Goal: Transaction & Acquisition: Purchase product/service

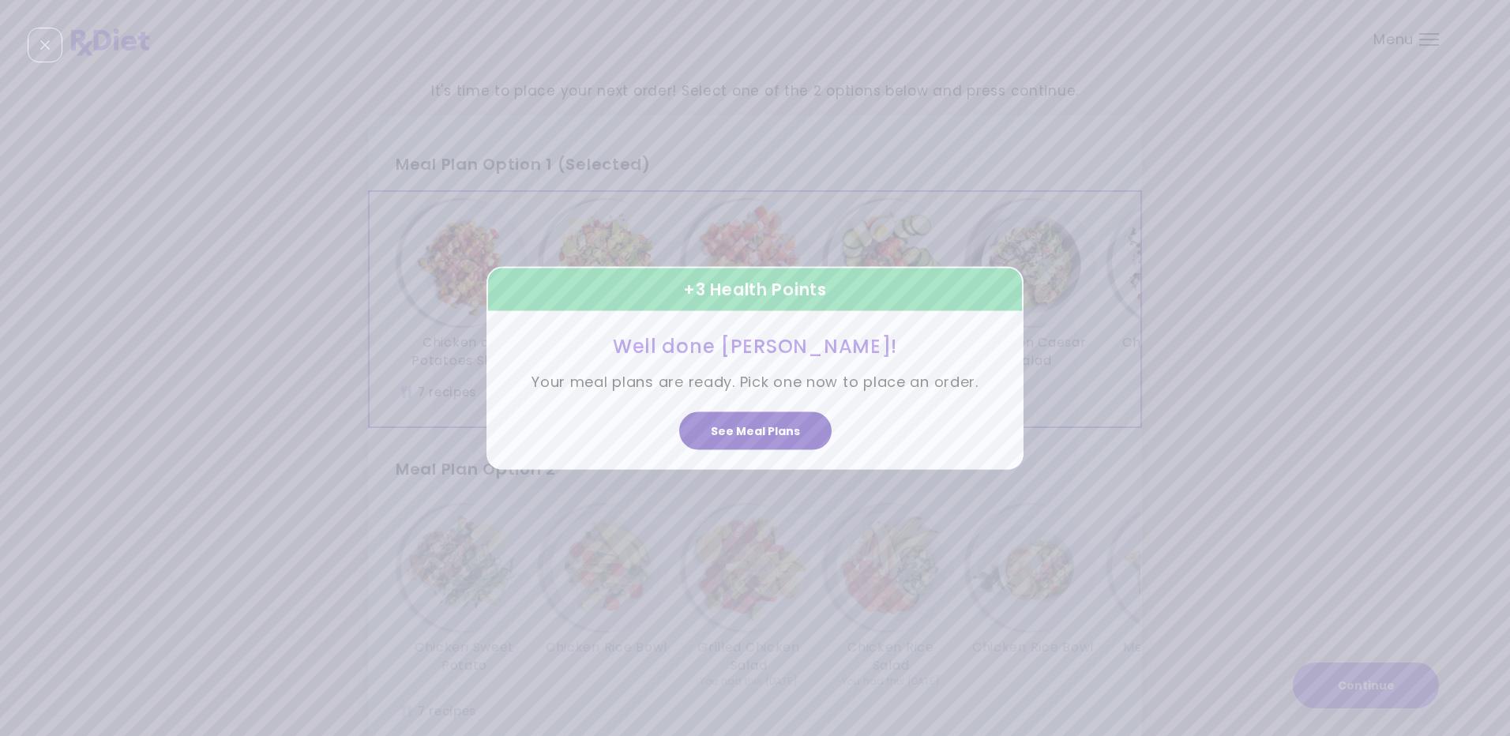
click at [754, 431] on button "See Meal Plans" at bounding box center [755, 431] width 152 height 38
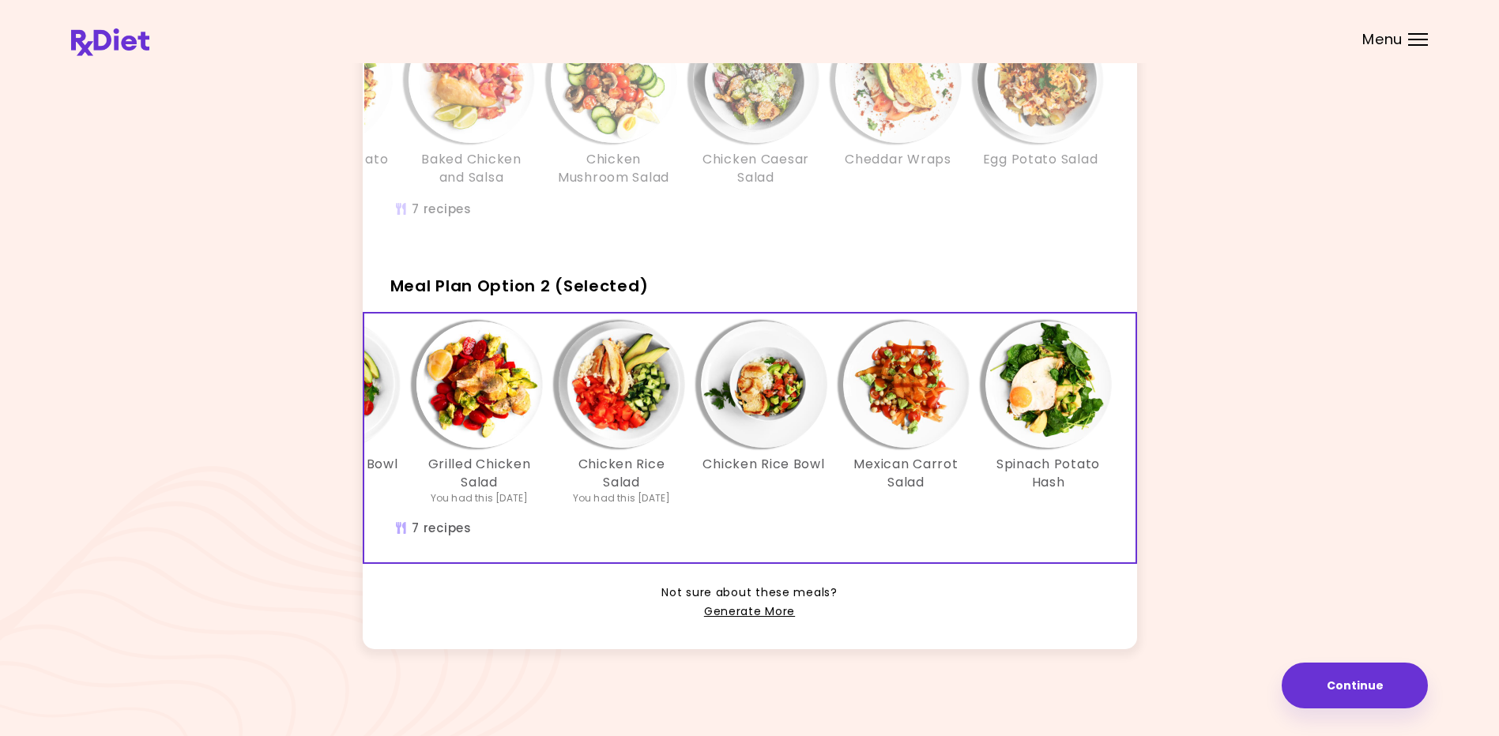
scroll to position [0, 272]
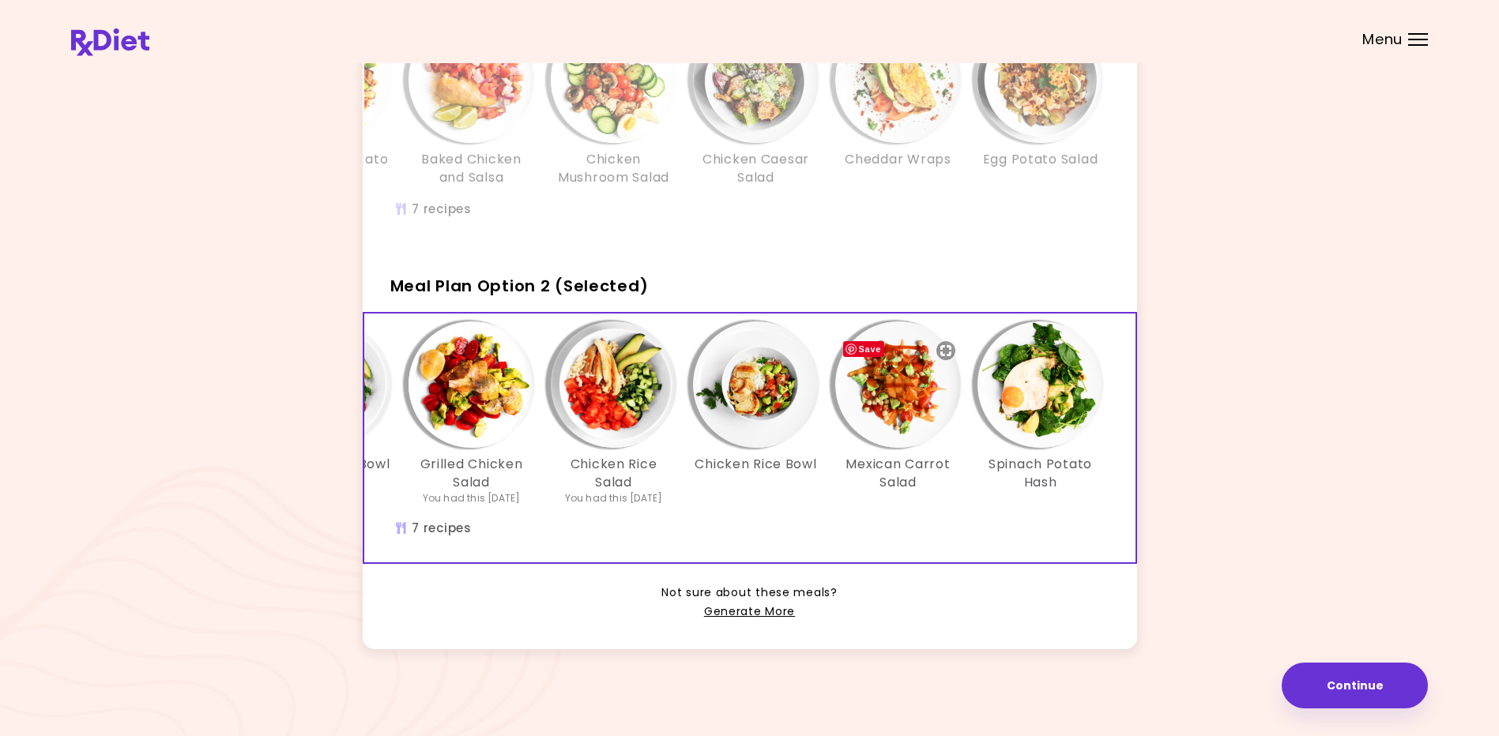
click at [907, 385] on img "Info - Mexican Carrot Salad - Meal Plan Option 2 (Selected)" at bounding box center [898, 385] width 126 height 126
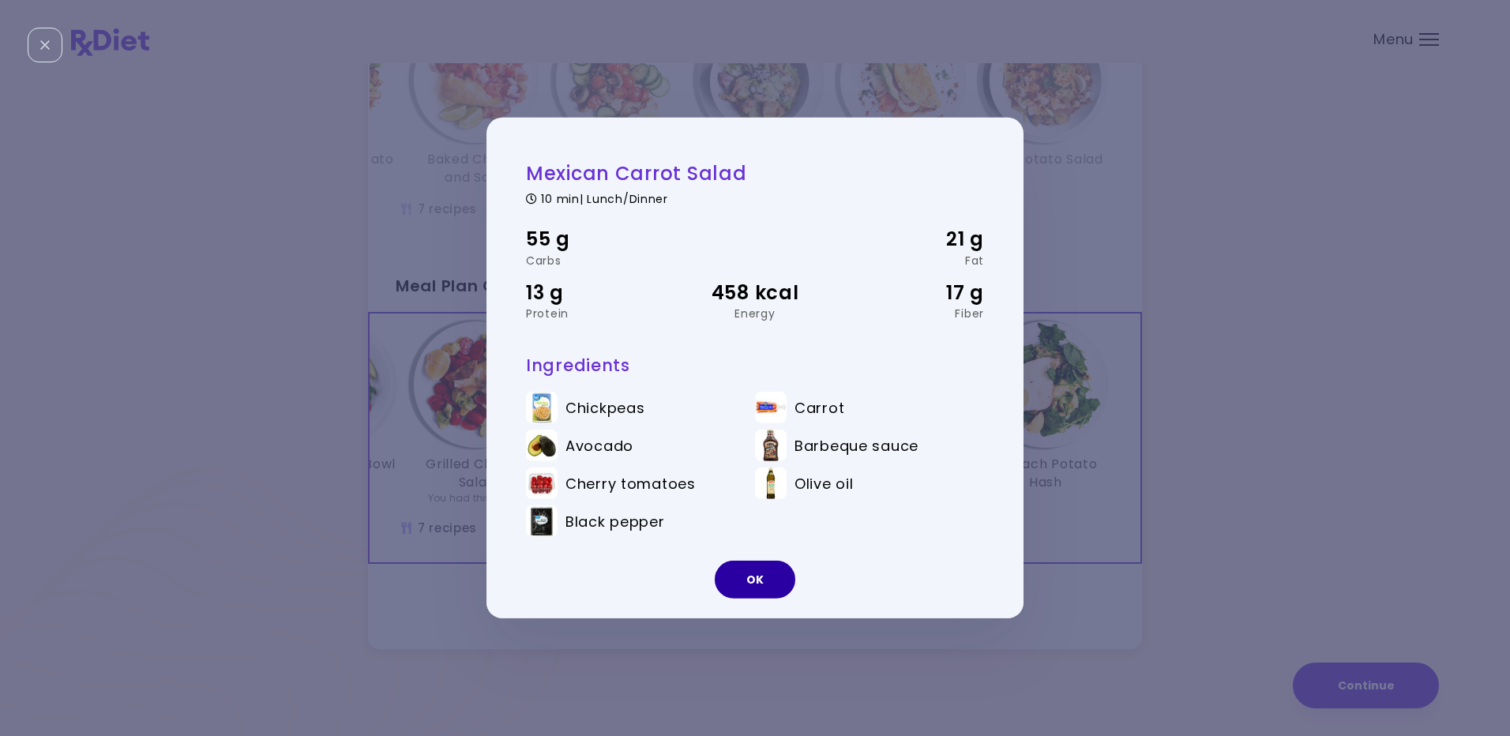
click at [757, 578] on button "OK" at bounding box center [755, 580] width 81 height 38
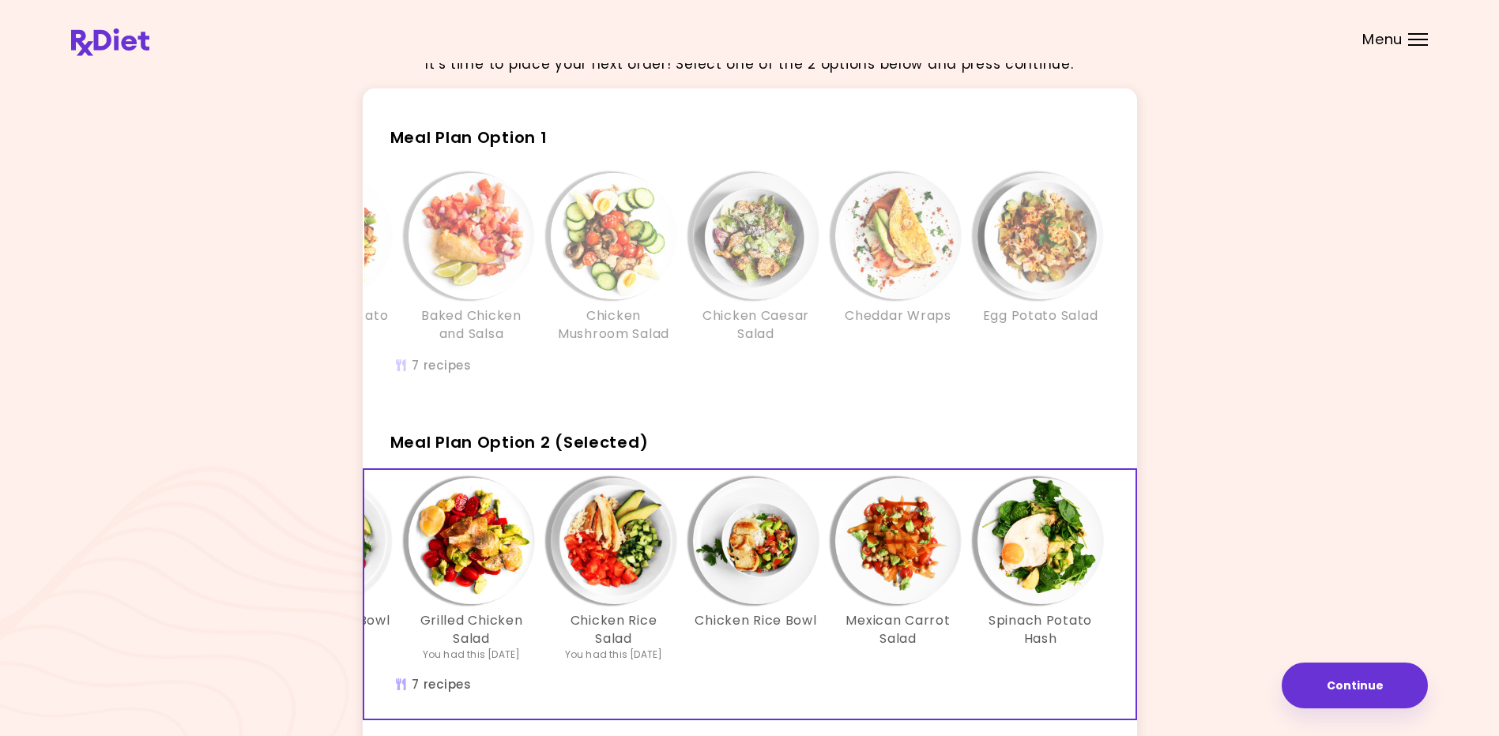
scroll to position [0, 0]
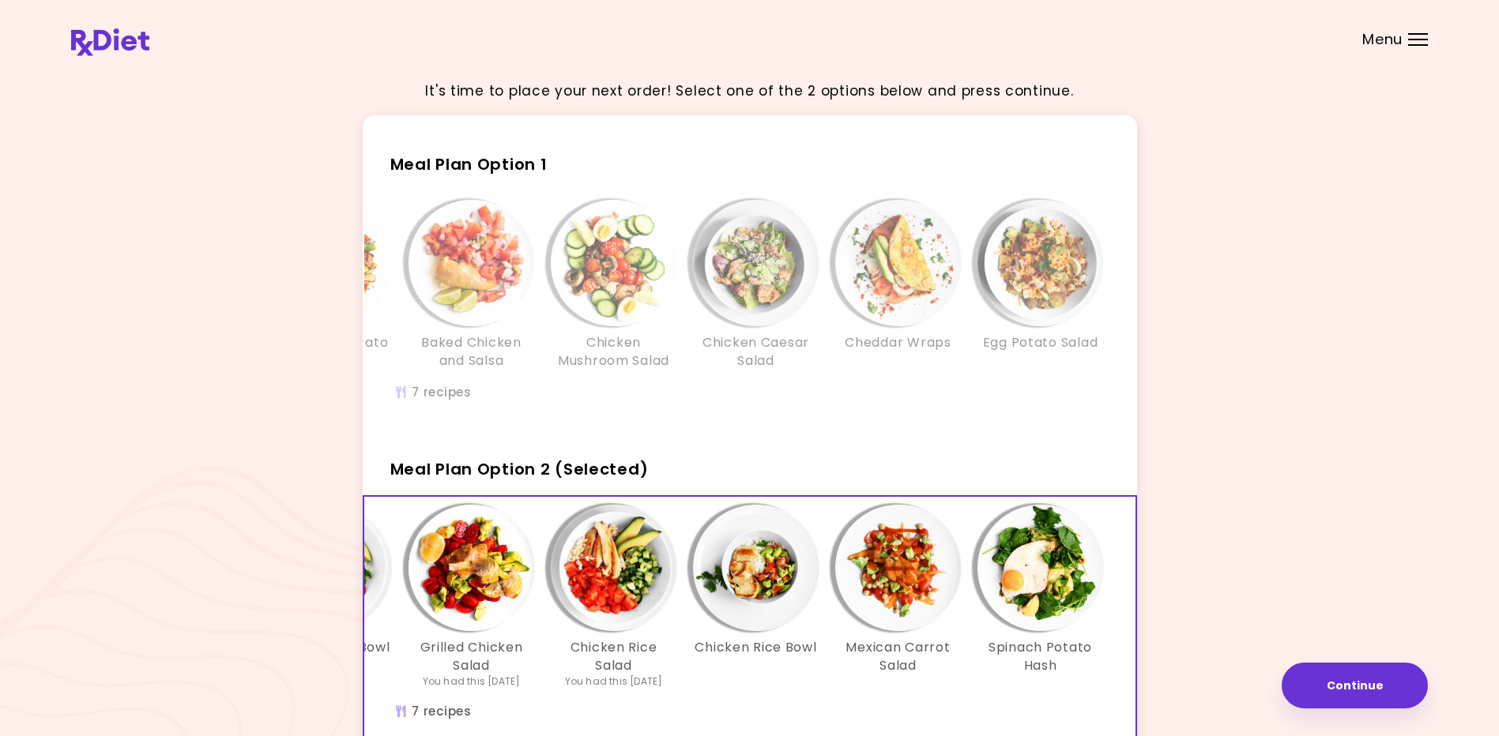
click at [574, 151] on h2 "Meal Plan Option 1" at bounding box center [750, 157] width 774 height 41
click at [459, 158] on span "Meal Plan Option 1" at bounding box center [468, 164] width 157 height 22
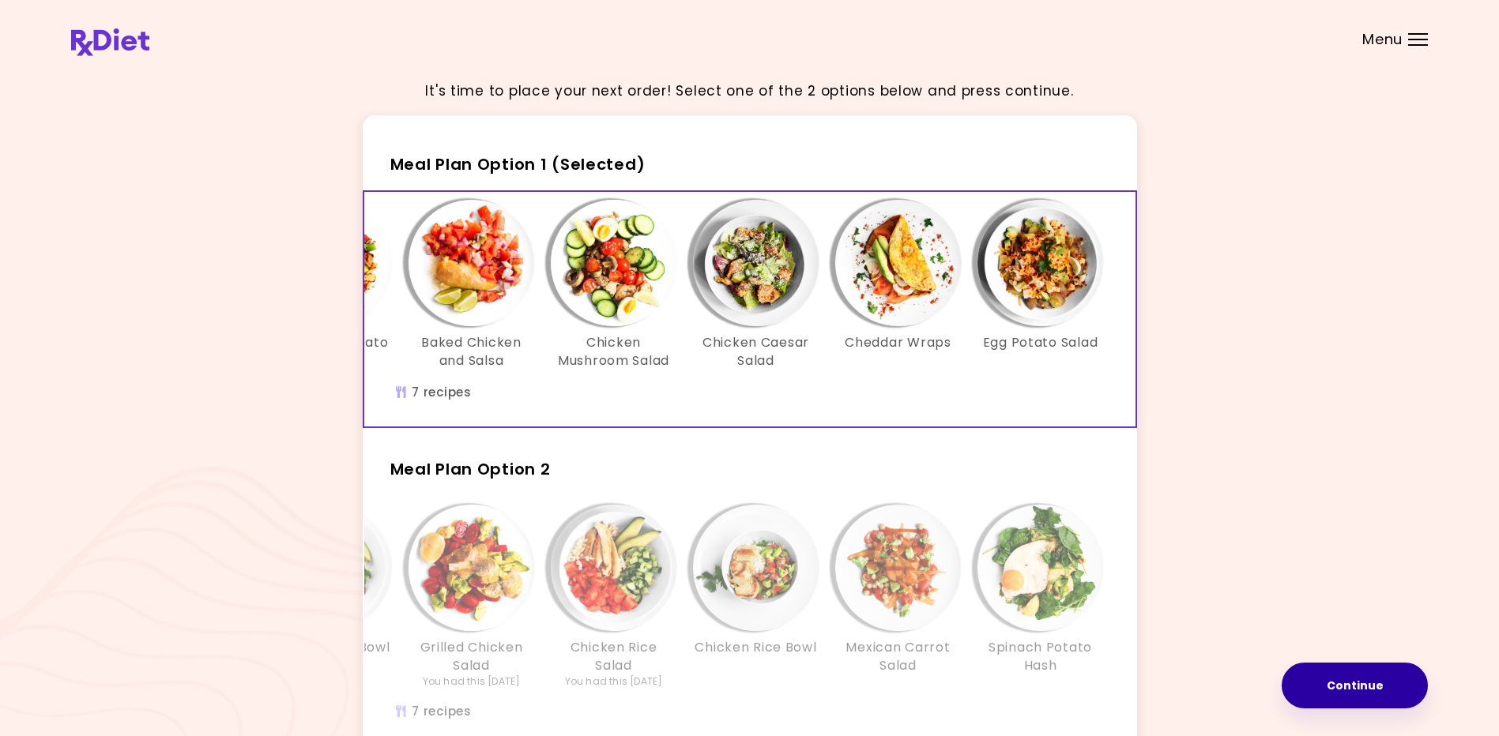
click at [1354, 676] on button "Continue" at bounding box center [1354, 686] width 146 height 46
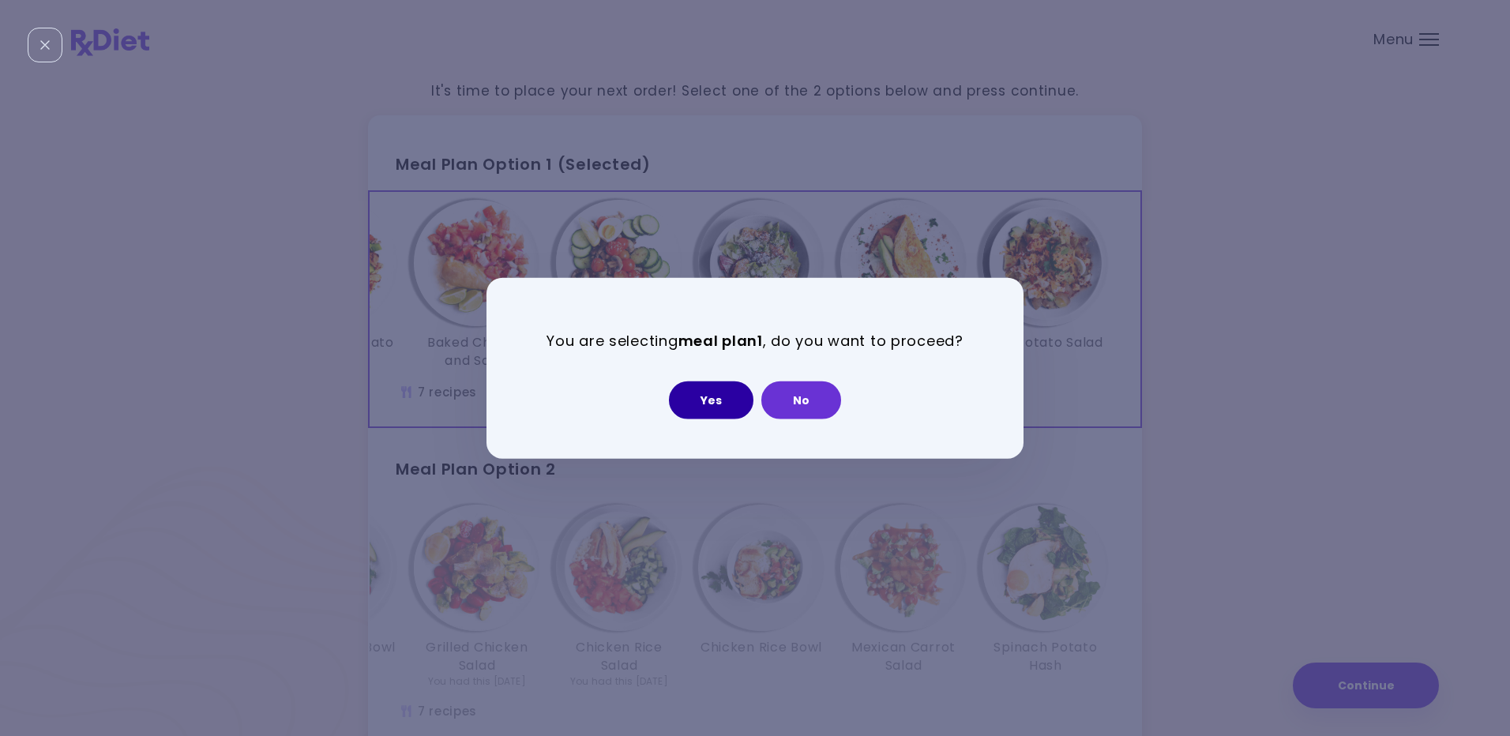
click at [706, 401] on button "Yes" at bounding box center [711, 400] width 85 height 38
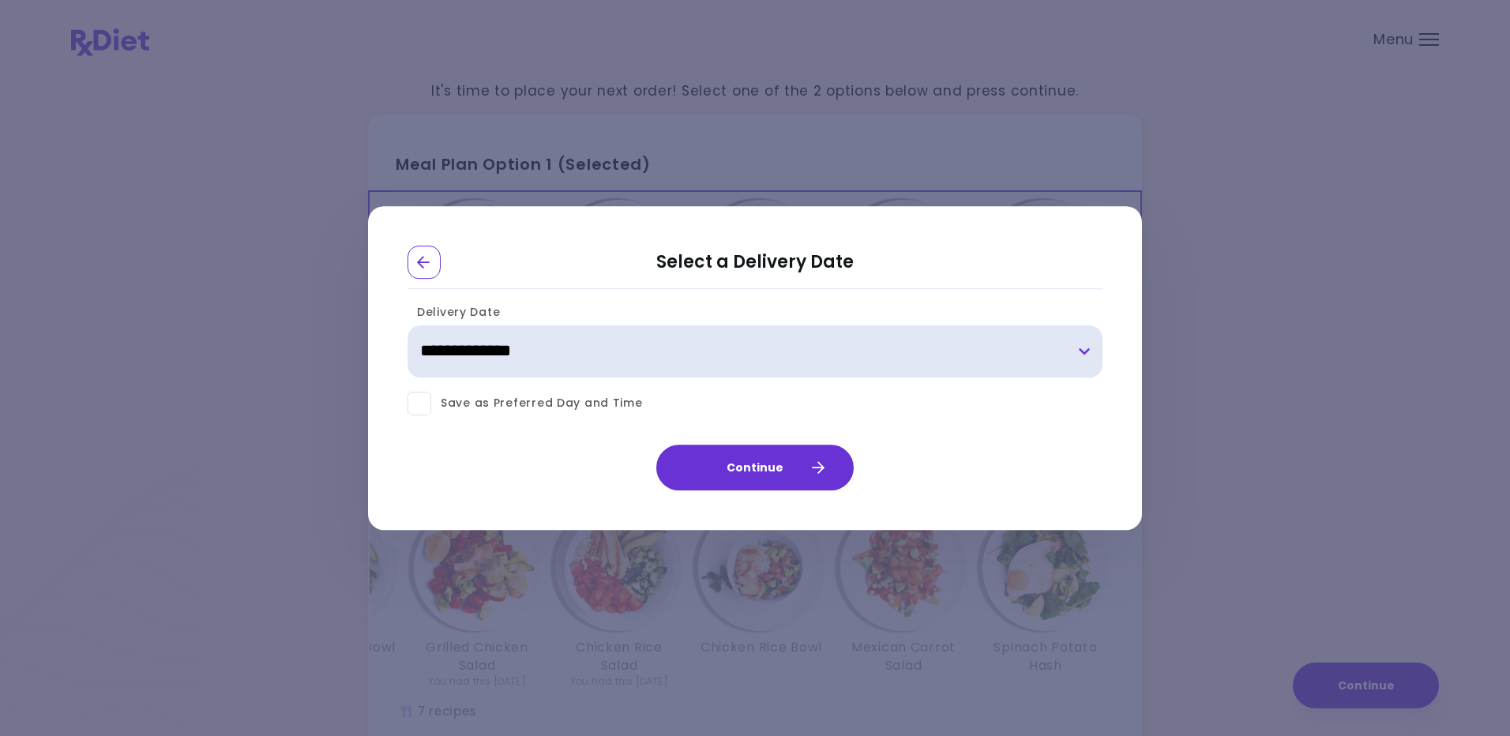
click at [1085, 349] on select "**********" at bounding box center [755, 351] width 695 height 52
select select "**********"
click at [408, 325] on select "**********" at bounding box center [755, 351] width 695 height 52
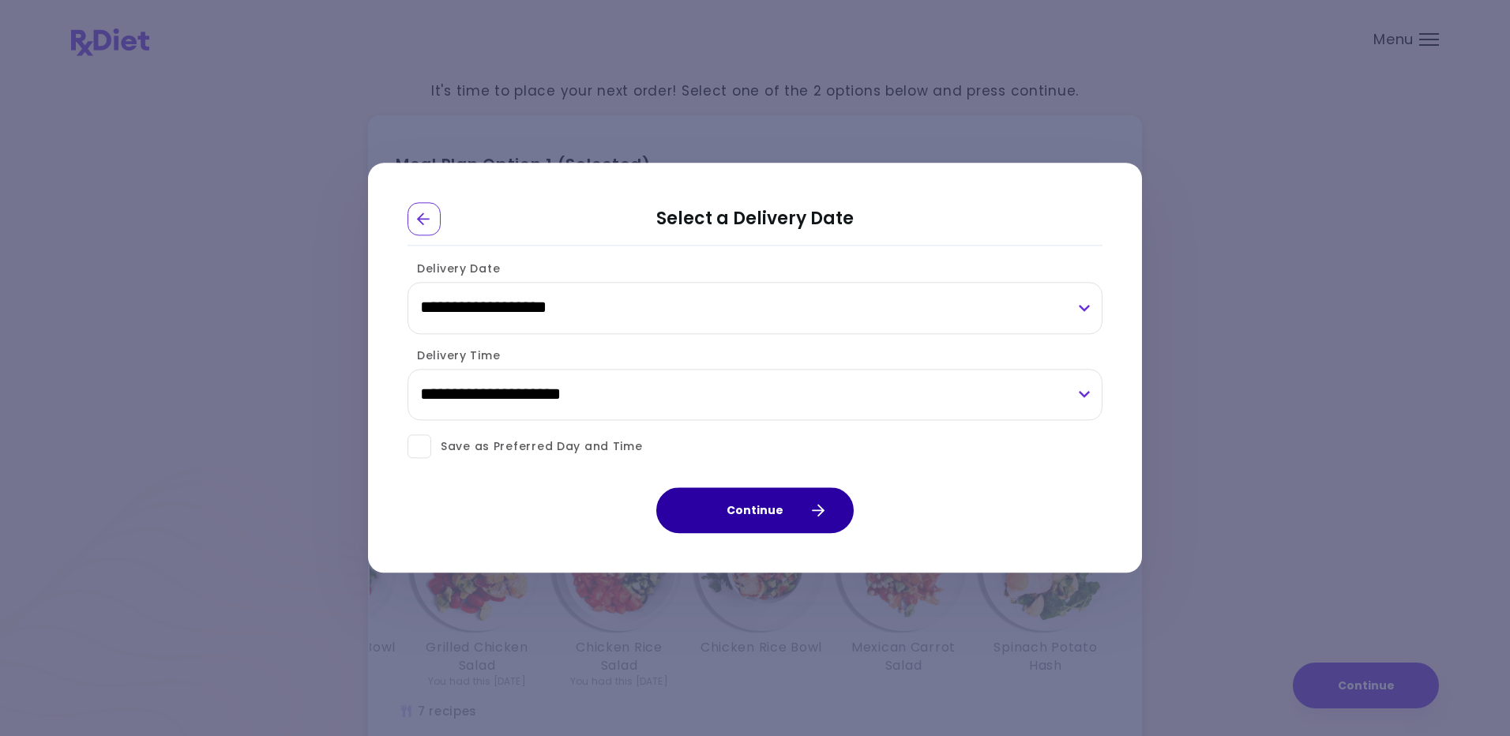
click at [743, 509] on button "Continue" at bounding box center [754, 511] width 197 height 46
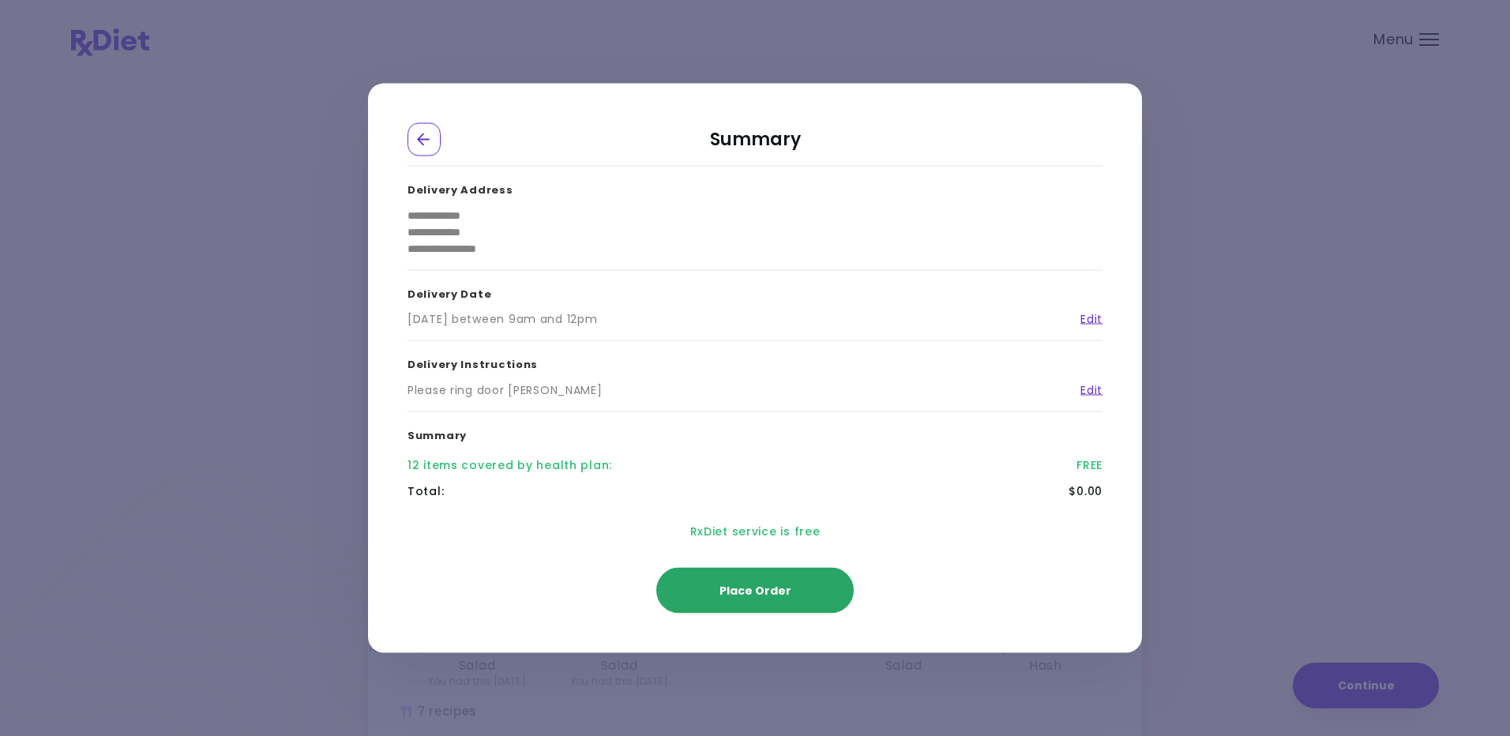
click at [754, 585] on span "Place Order" at bounding box center [756, 591] width 72 height 16
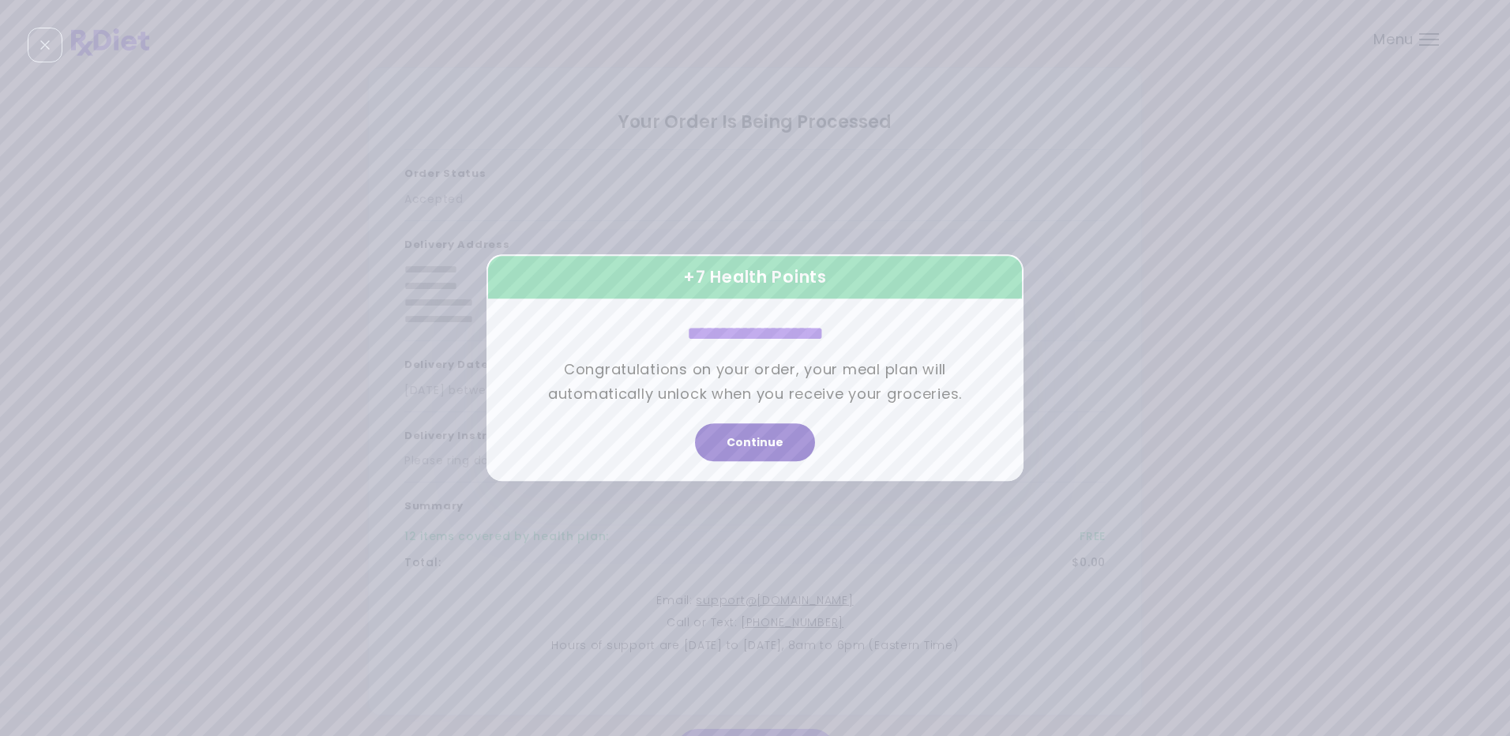
click at [747, 442] on button "Continue" at bounding box center [755, 443] width 120 height 38
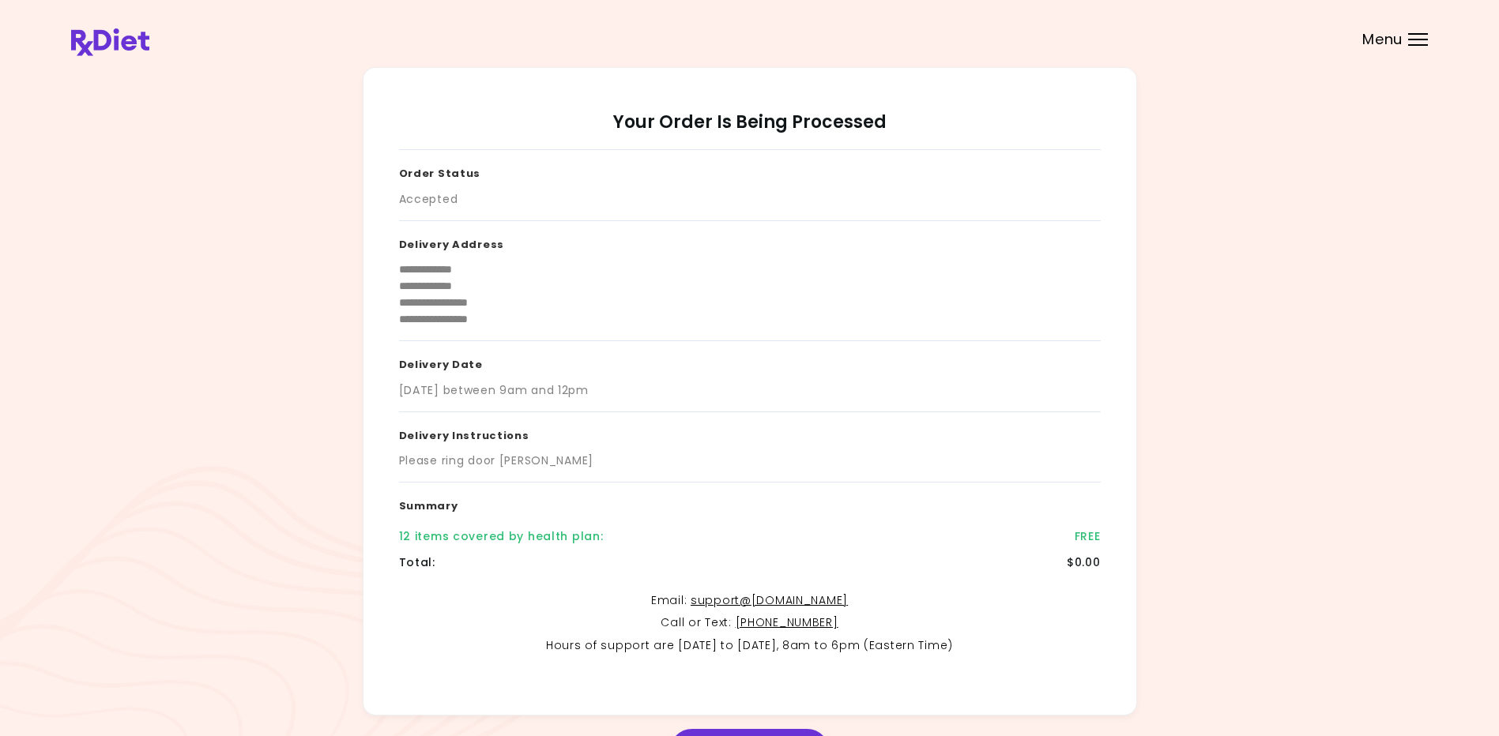
click at [1414, 36] on div "Menu" at bounding box center [1418, 39] width 20 height 13
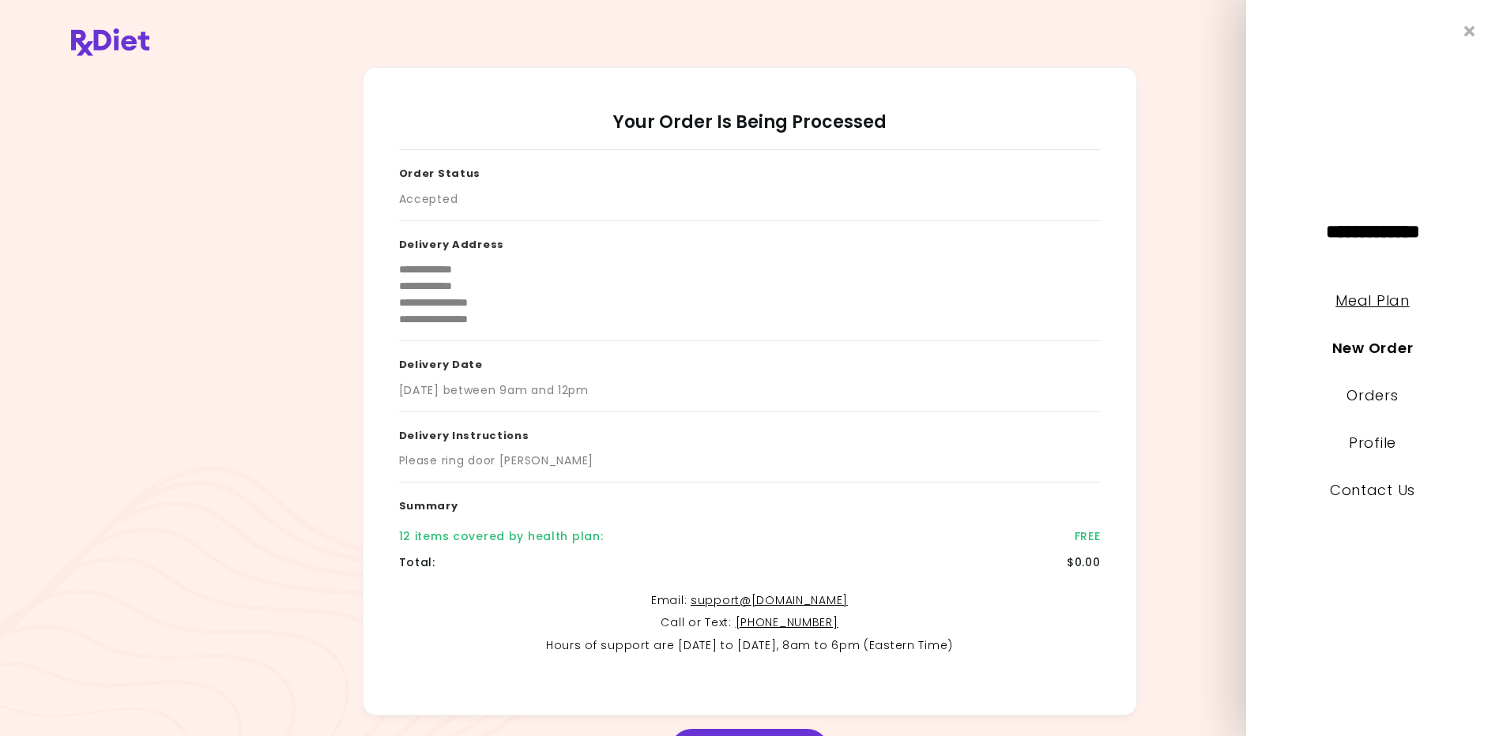
click at [1367, 296] on link "Meal Plan" at bounding box center [1371, 301] width 73 height 20
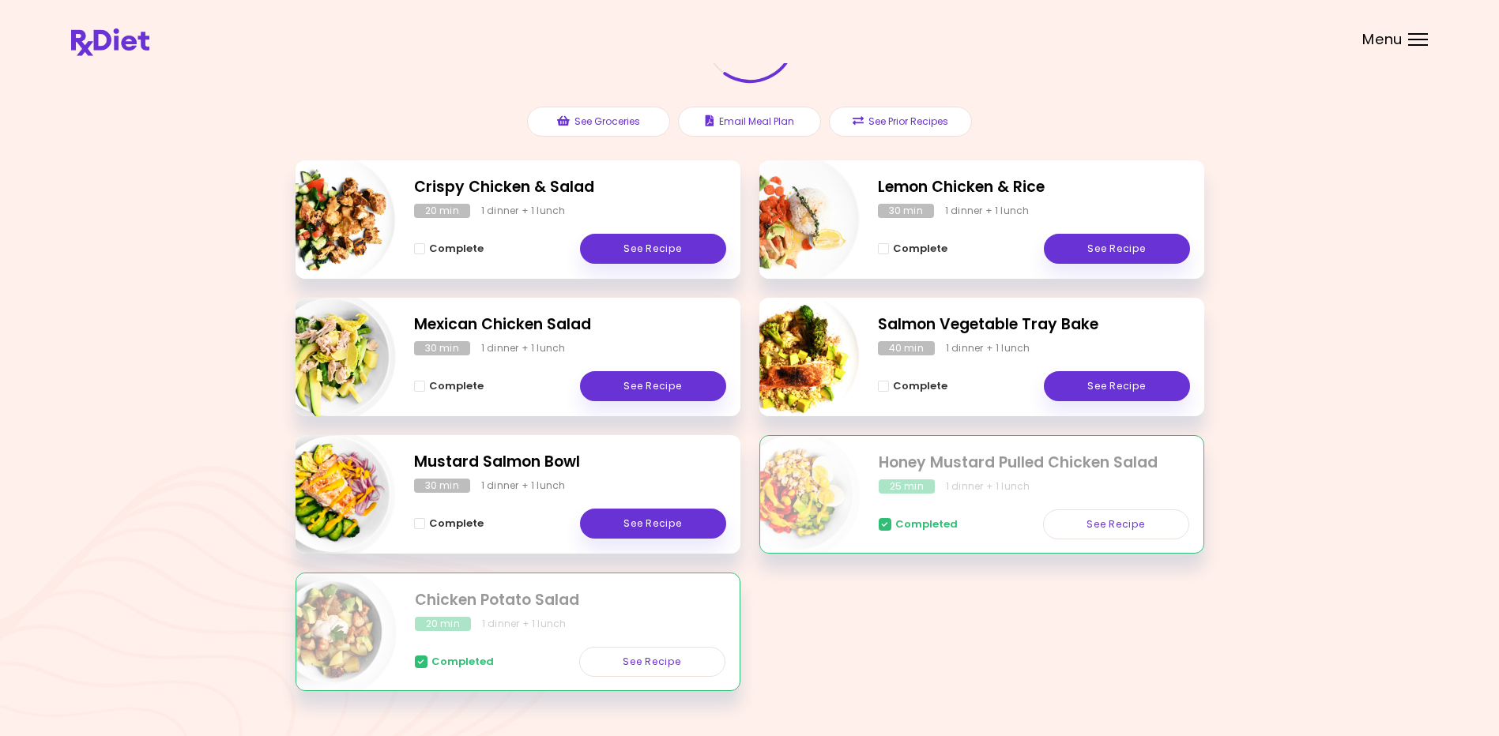
scroll to position [158, 0]
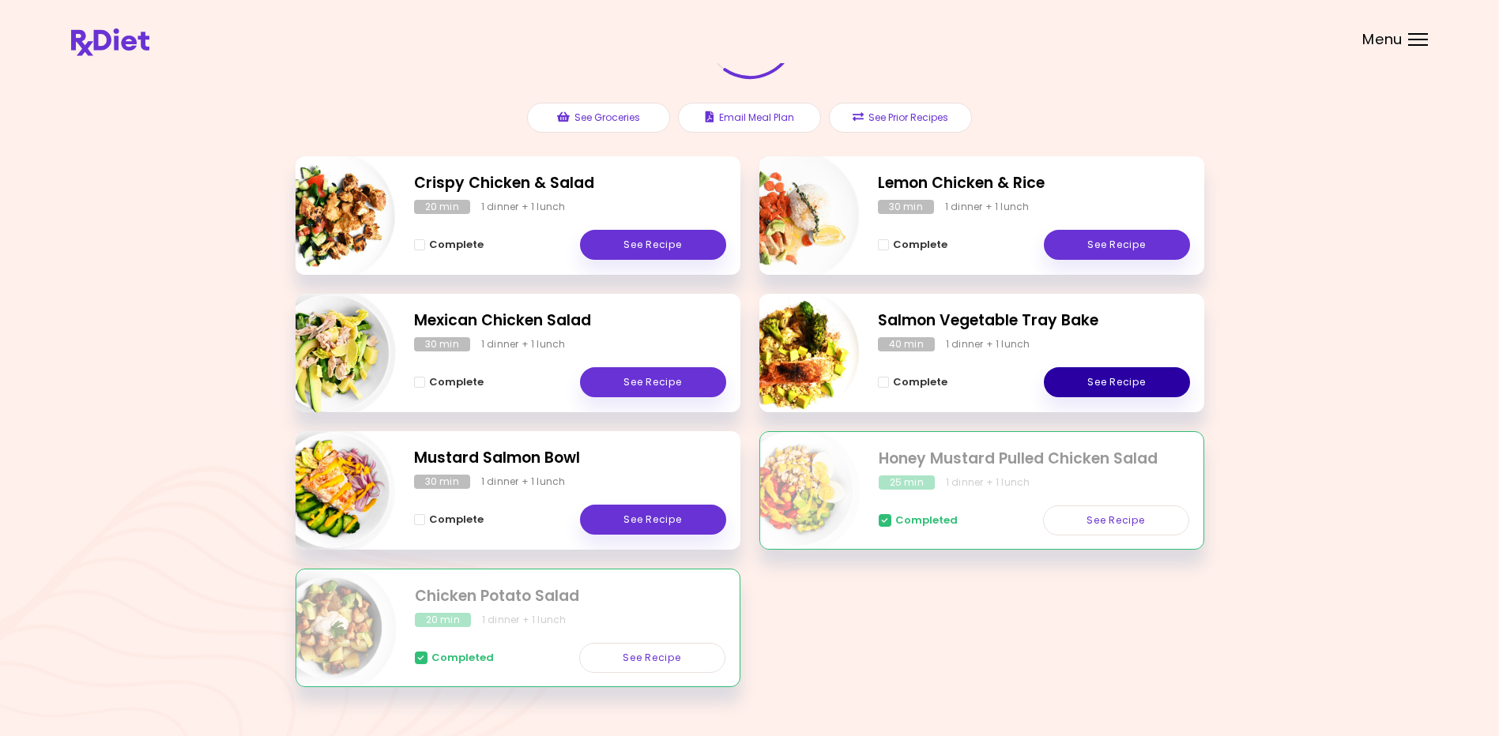
click at [1100, 376] on link "See Recipe" at bounding box center [1117, 382] width 146 height 30
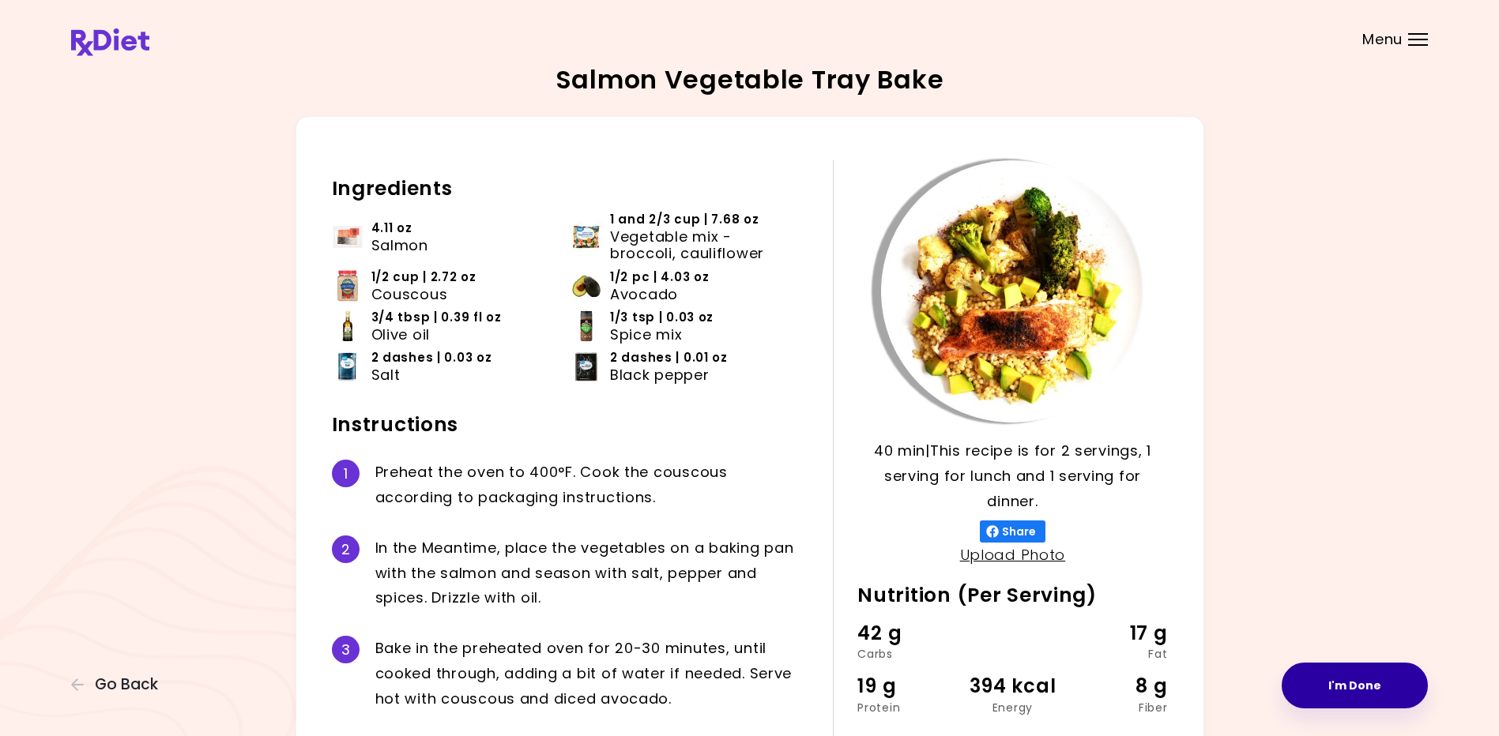
drag, startPoint x: 765, startPoint y: 382, endPoint x: 1349, endPoint y: 684, distance: 658.2
click at [1349, 684] on button "I'm Done" at bounding box center [1354, 686] width 146 height 46
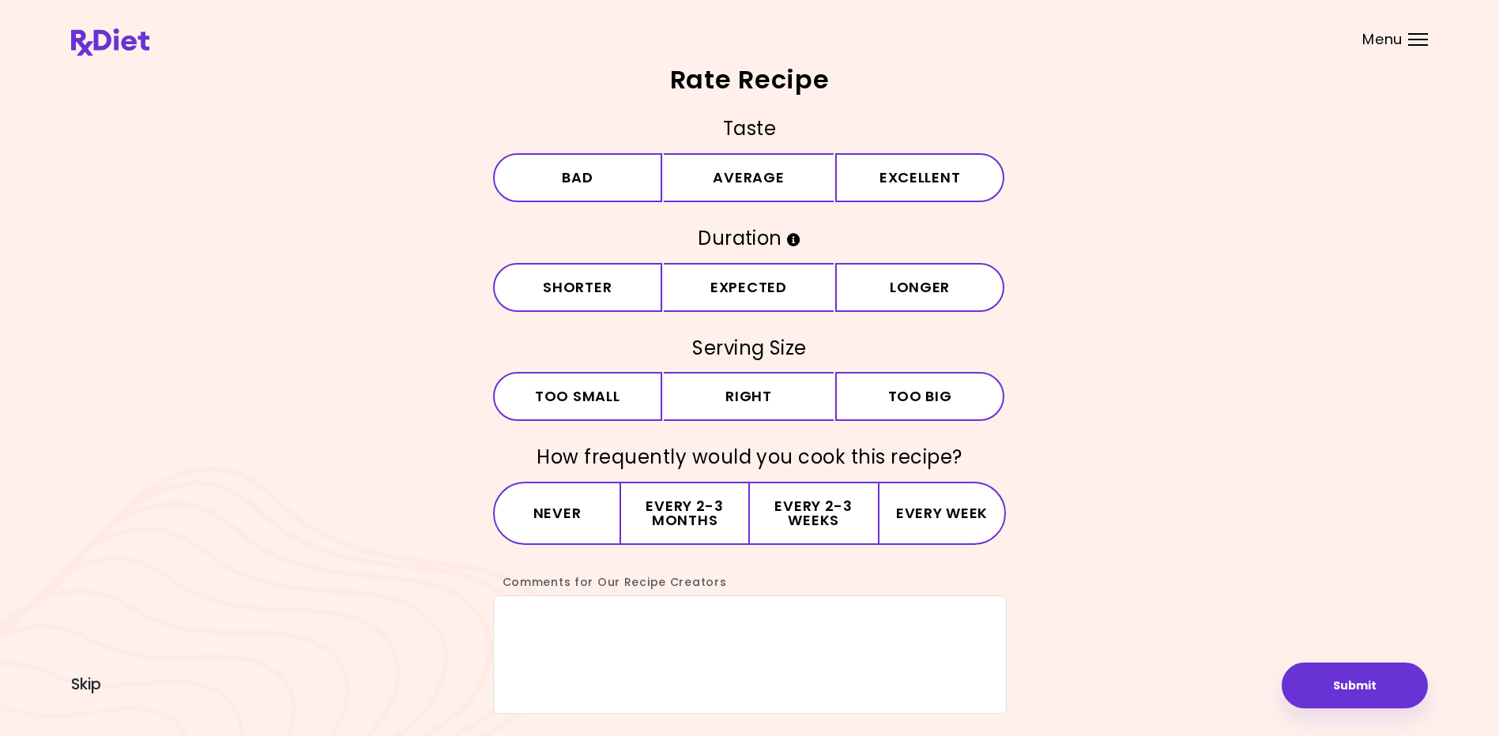
click at [1415, 38] on div "Menu" at bounding box center [1418, 39] width 20 height 13
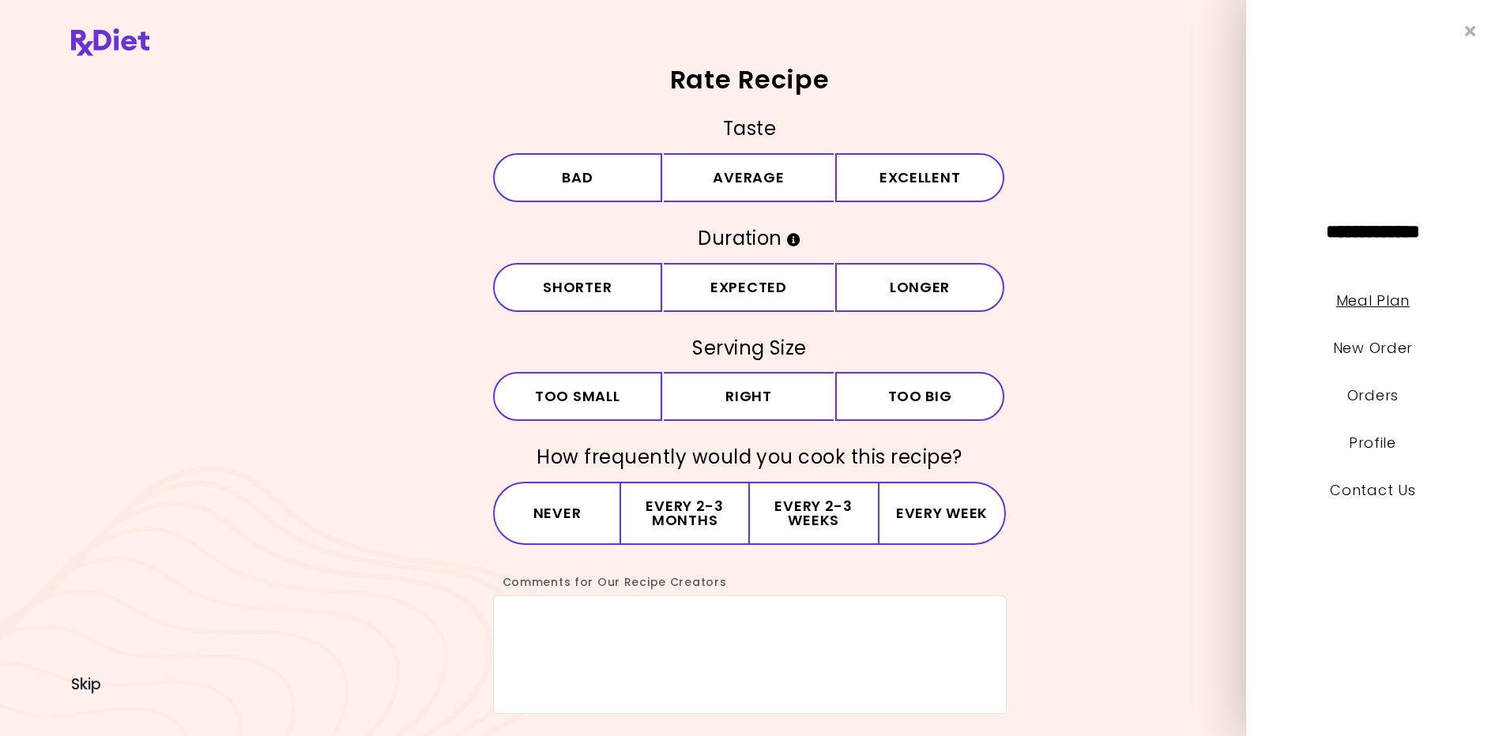
click at [1364, 301] on link "Meal Plan" at bounding box center [1371, 301] width 73 height 20
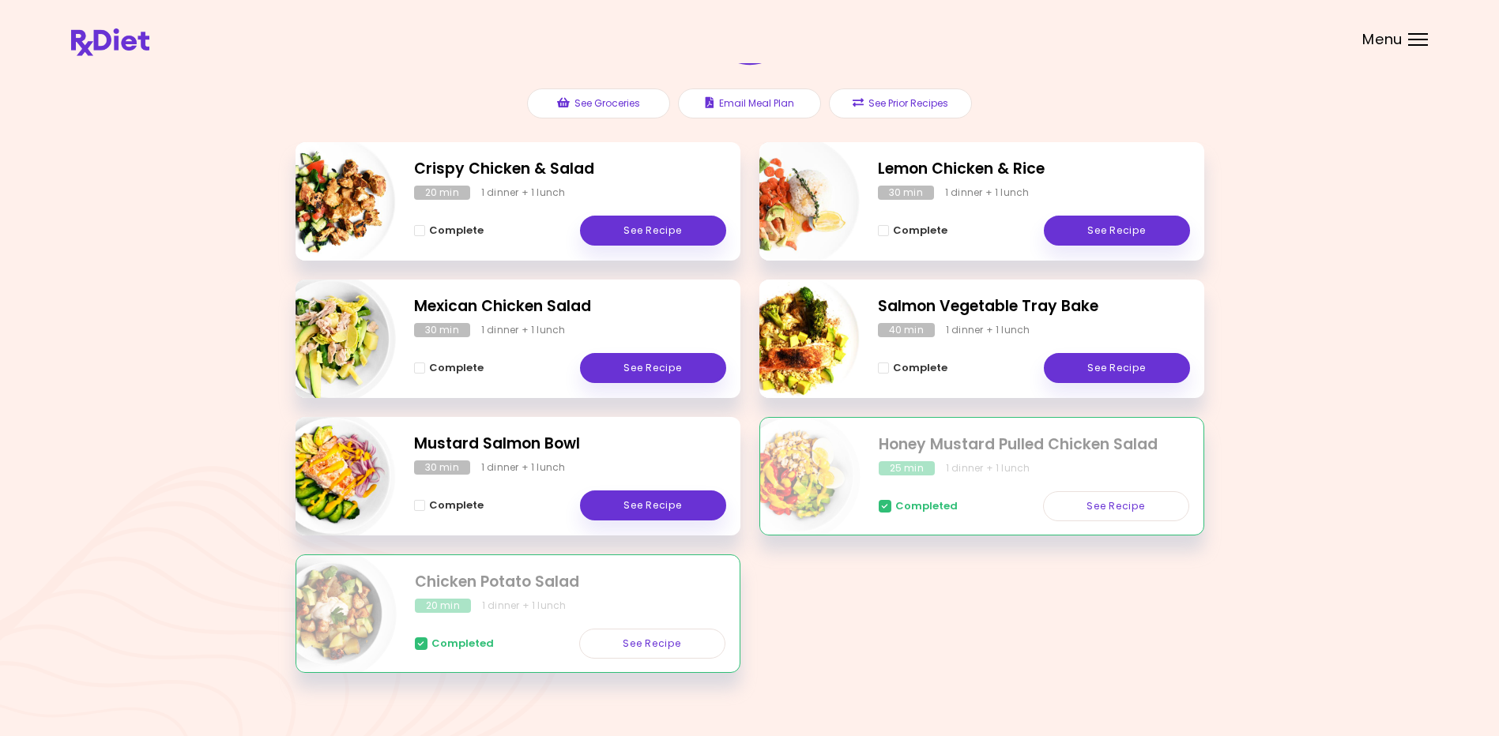
scroll to position [195, 0]
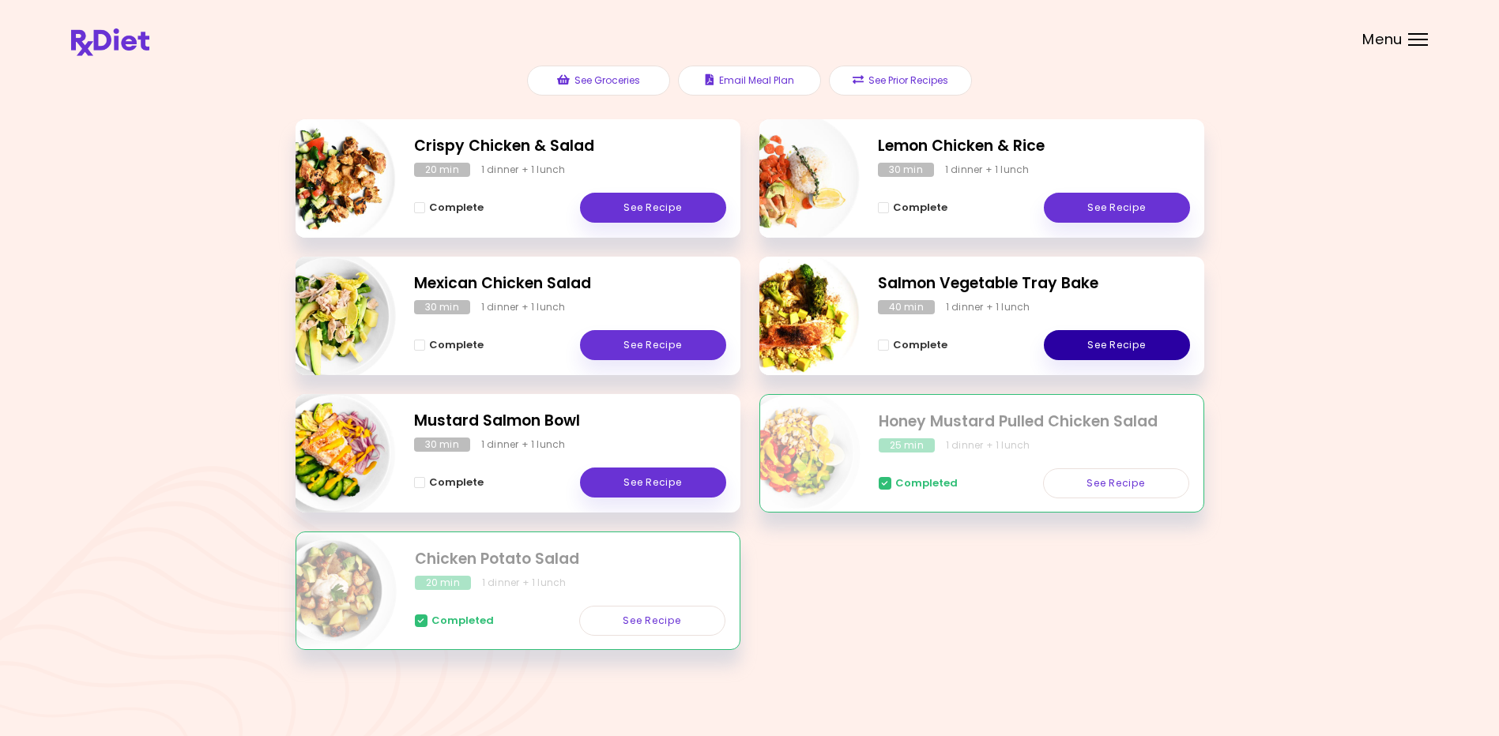
click at [1081, 337] on link "See Recipe" at bounding box center [1117, 345] width 146 height 30
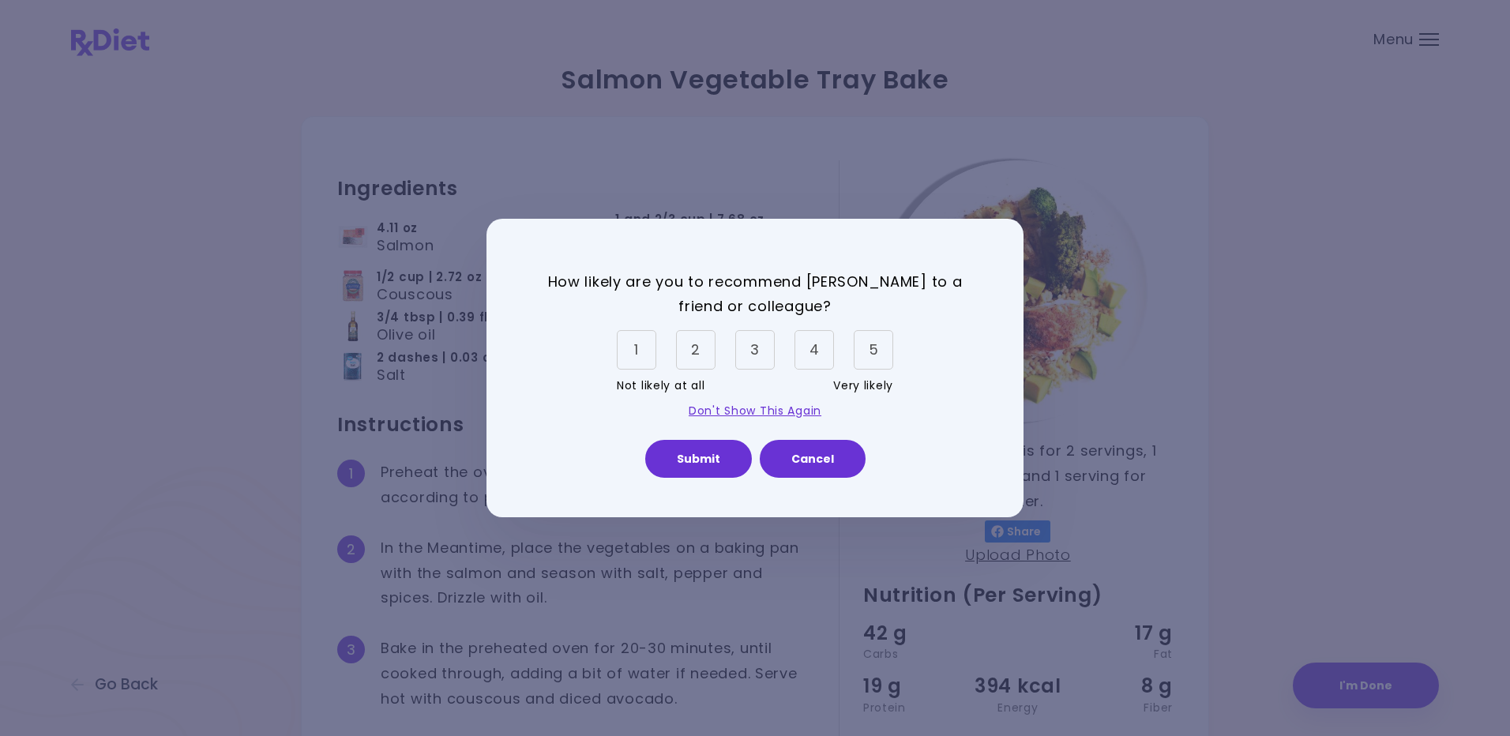
click at [856, 389] on span "Very likely" at bounding box center [863, 386] width 60 height 25
click at [871, 345] on div "5" at bounding box center [873, 349] width 39 height 39
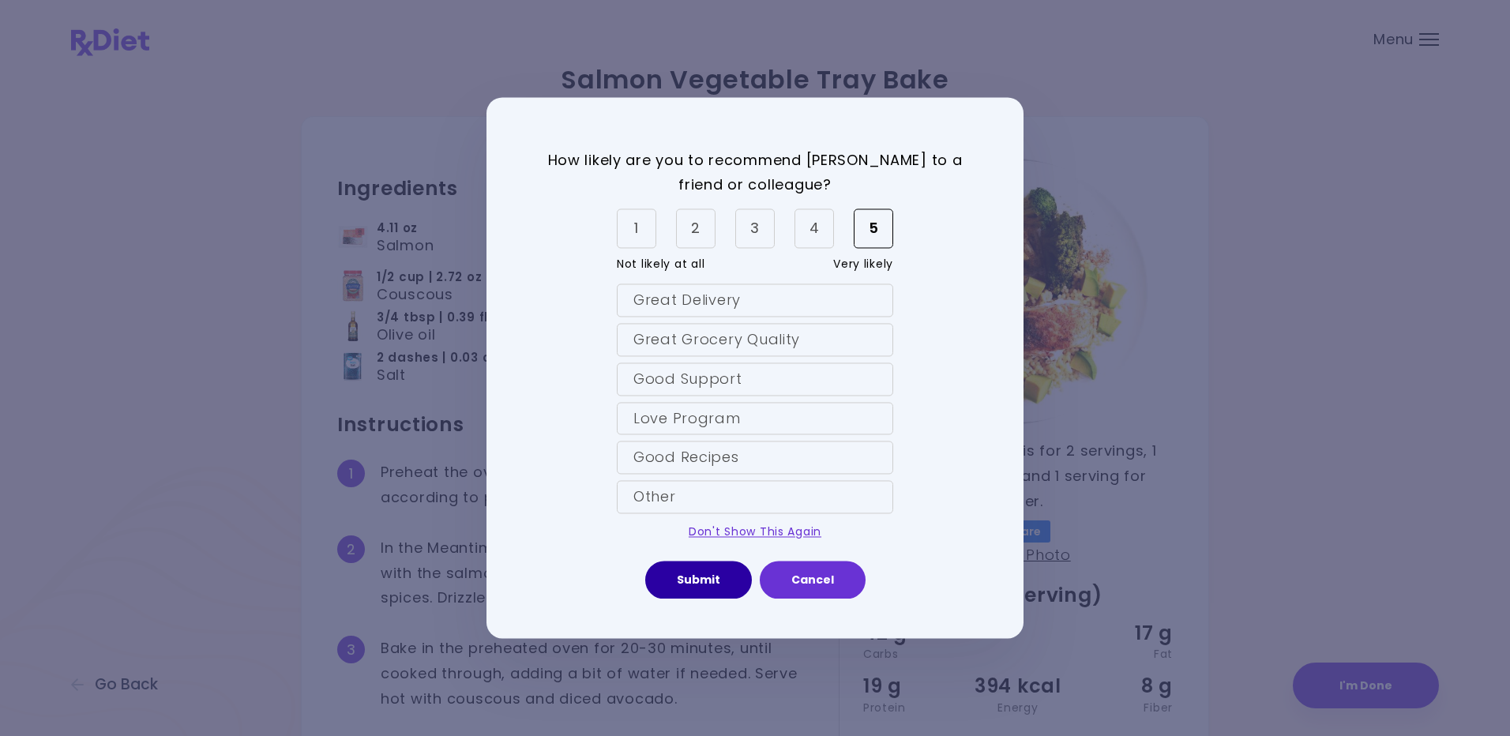
click at [686, 573] on button "Submit" at bounding box center [698, 581] width 107 height 38
